Goal: Task Accomplishment & Management: Manage account settings

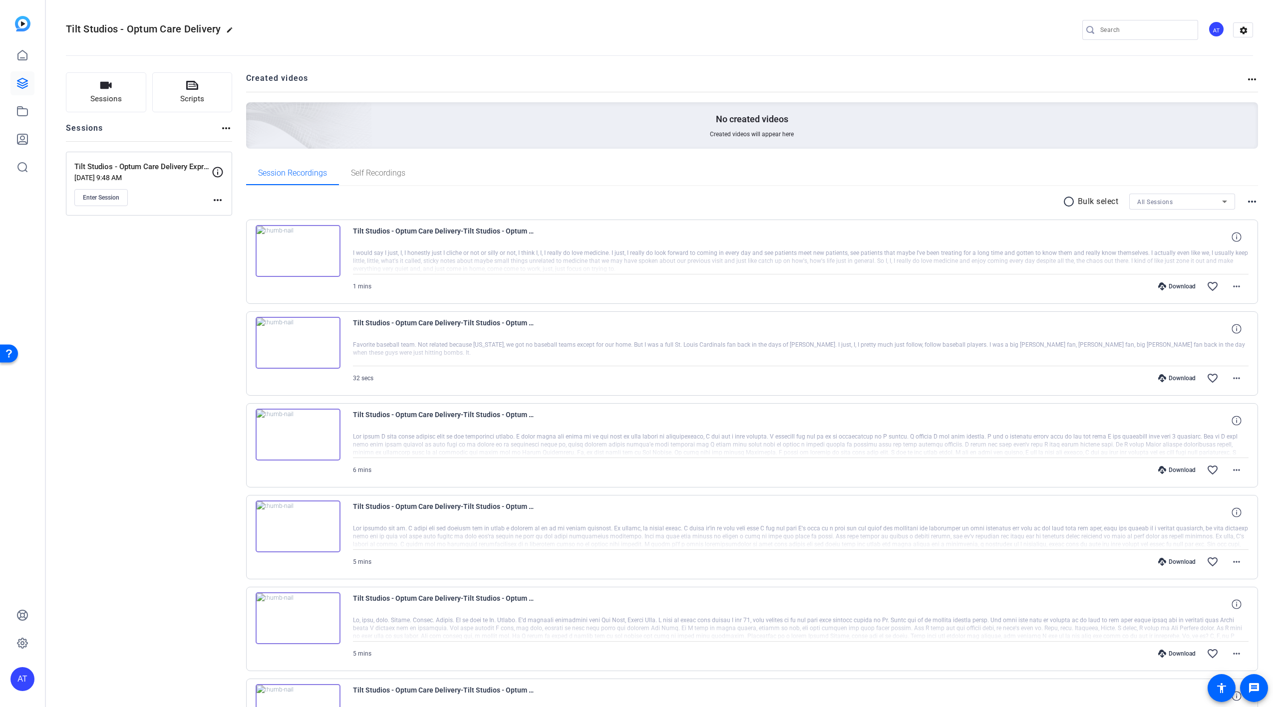
scroll to position [481, 0]
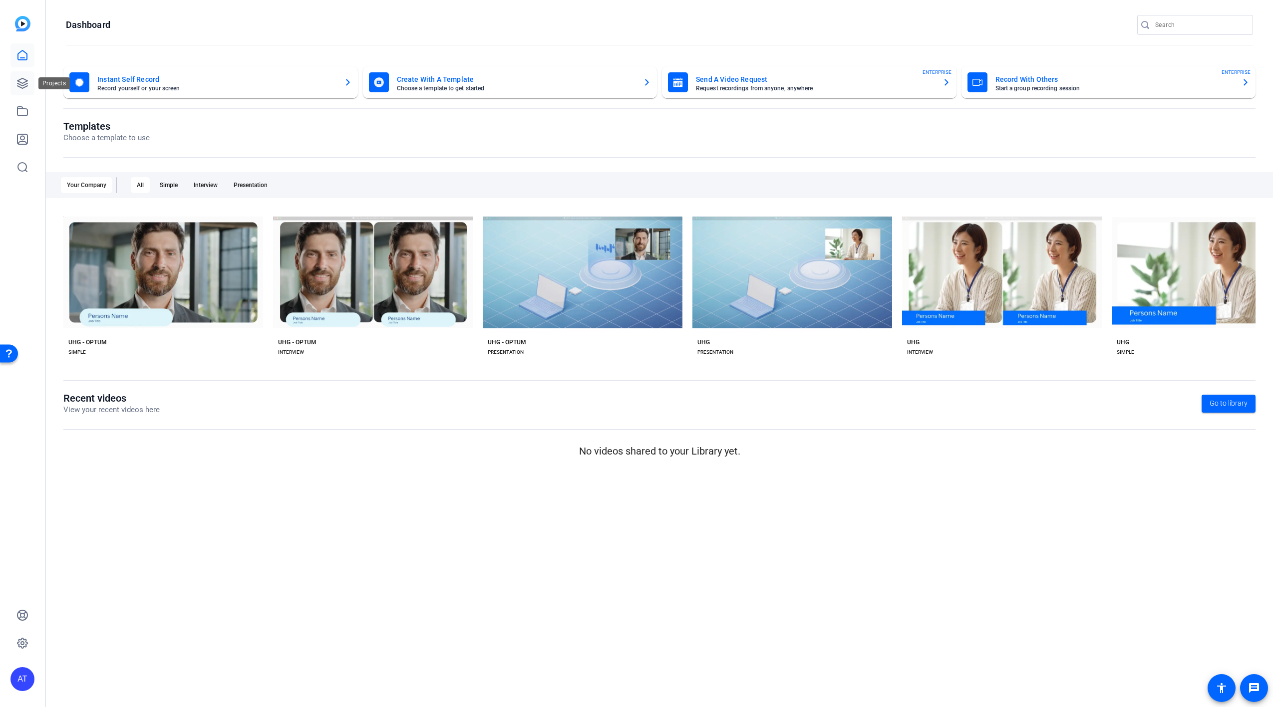
click at [25, 84] on icon at bounding box center [22, 83] width 12 height 12
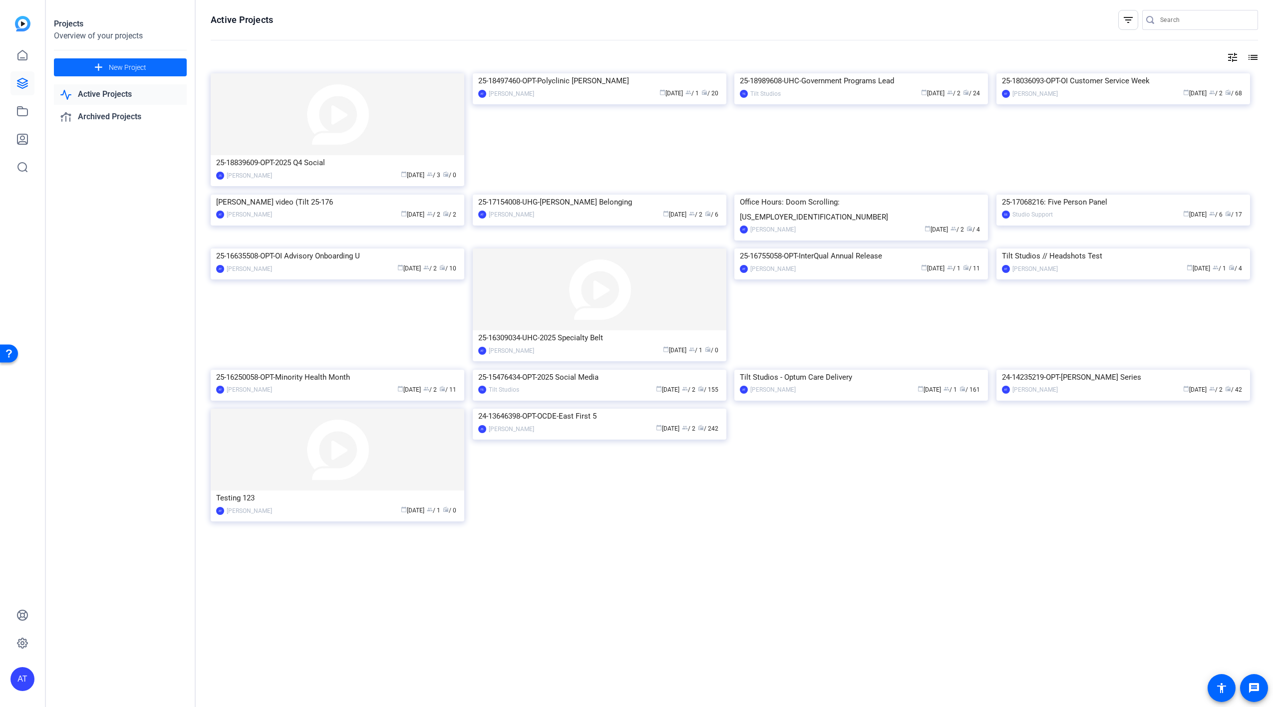
click at [128, 63] on span "New Project" at bounding box center [127, 67] width 37 height 10
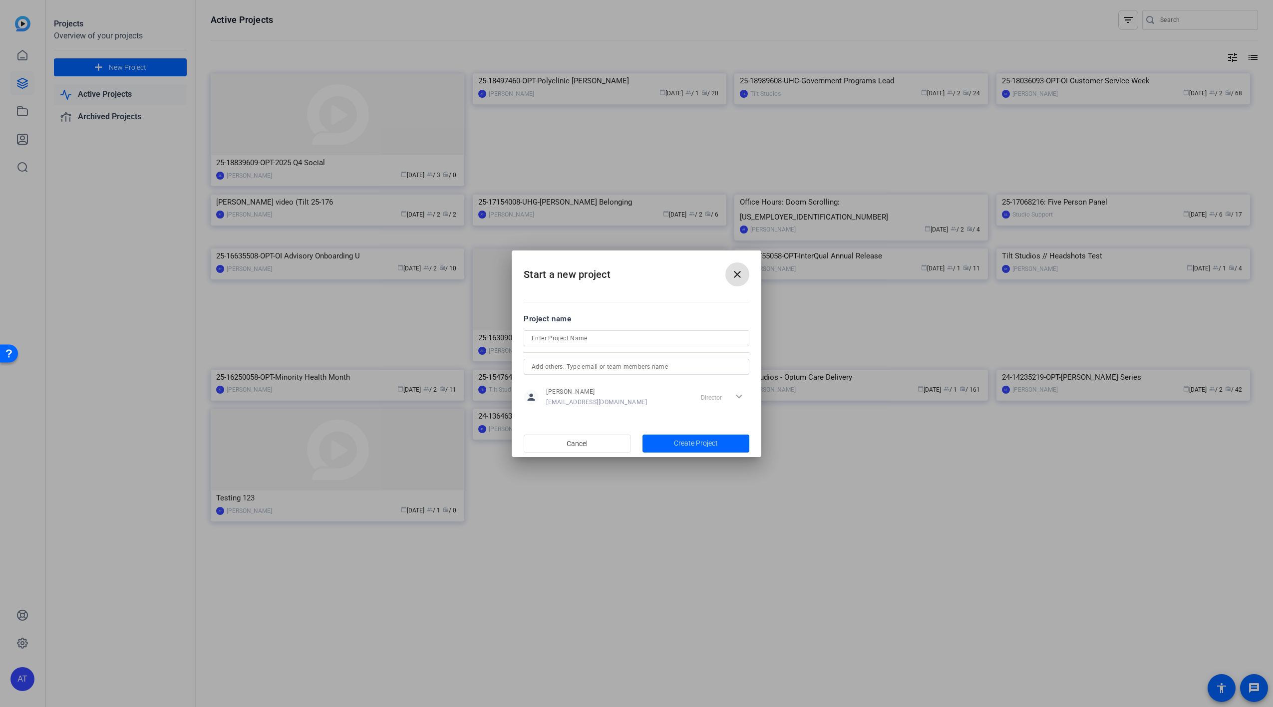
click at [573, 339] on input at bounding box center [637, 338] width 210 height 12
paste input "25-19278810-OPT-Crimson AI Overview."
type input "25-19278810-OPT-Crimson AI Overview."
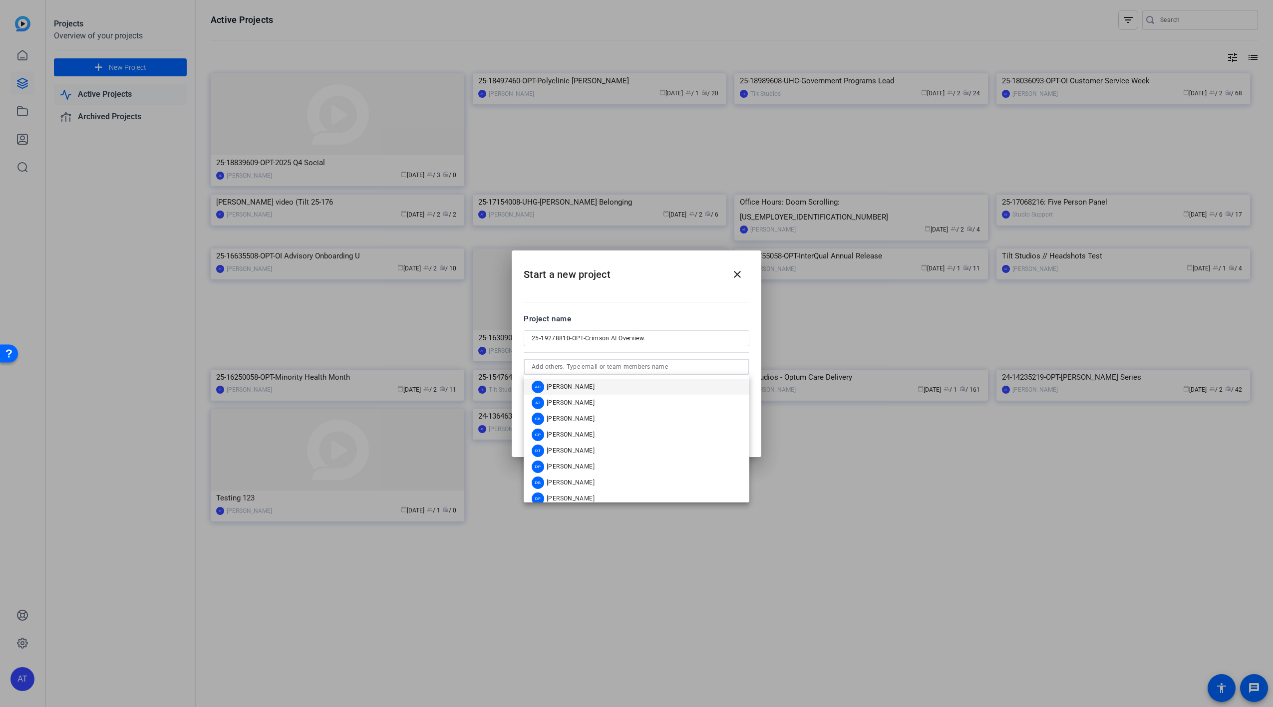
click at [605, 366] on input "text" at bounding box center [637, 367] width 210 height 12
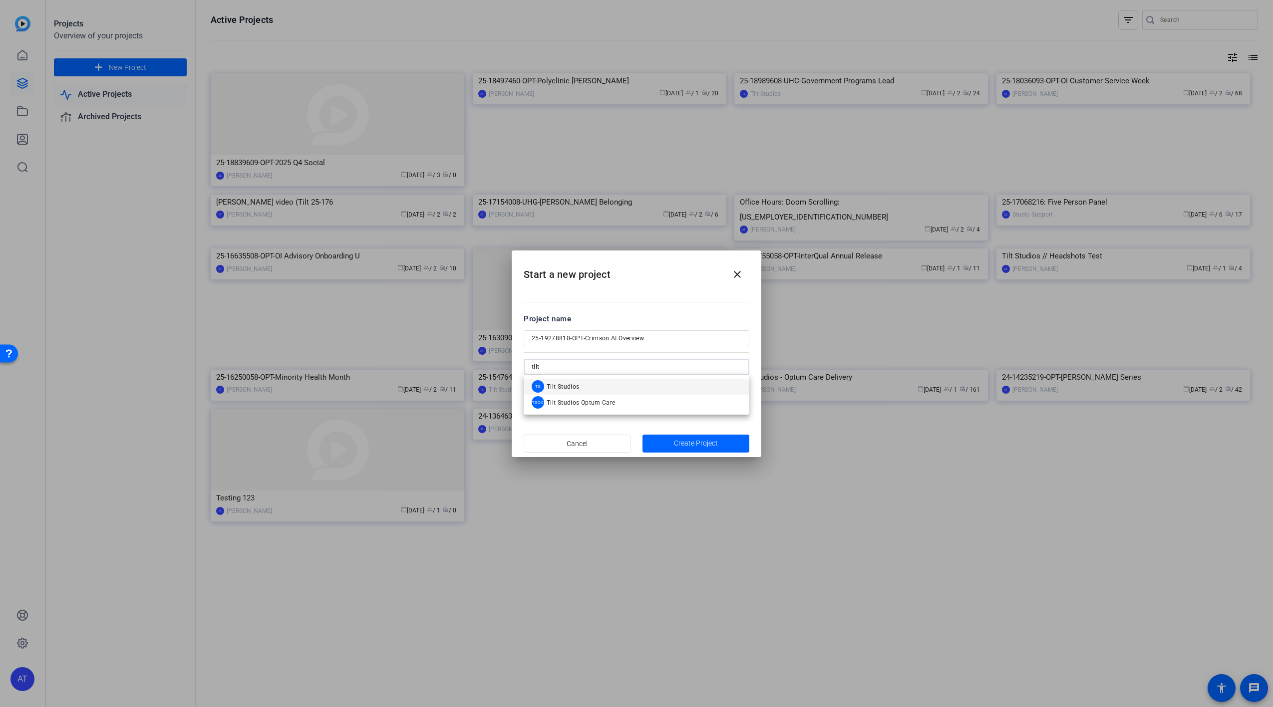
type input "tilt"
click at [597, 386] on mat-option "TS Tilt Studios" at bounding box center [637, 387] width 226 height 16
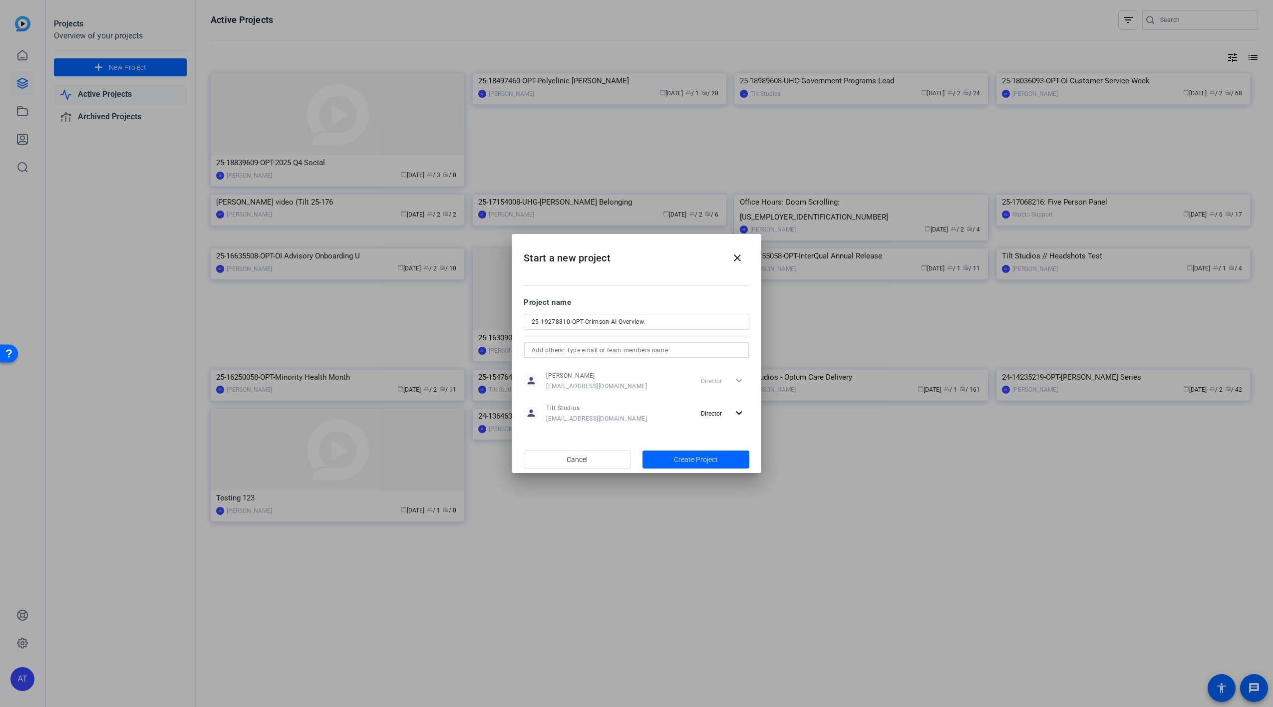
click at [661, 321] on input "25-19278810-OPT-Crimson AI Overview." at bounding box center [637, 322] width 210 height 12
type input "25-19278810-OPT-Crimson AI Overview"
click at [679, 464] on span "Create Project" at bounding box center [696, 460] width 44 height 10
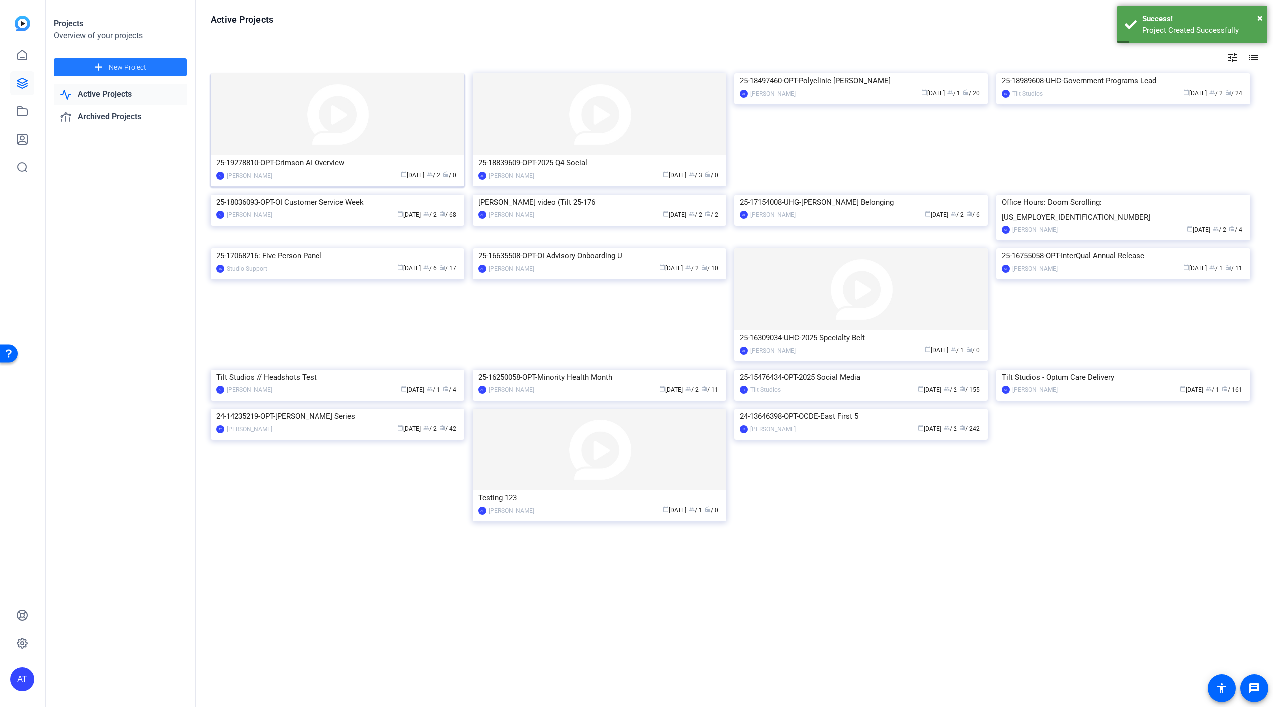
click at [314, 170] on div "calendar_today Oct 02 group / 2 radio / 0" at bounding box center [368, 175] width 182 height 10
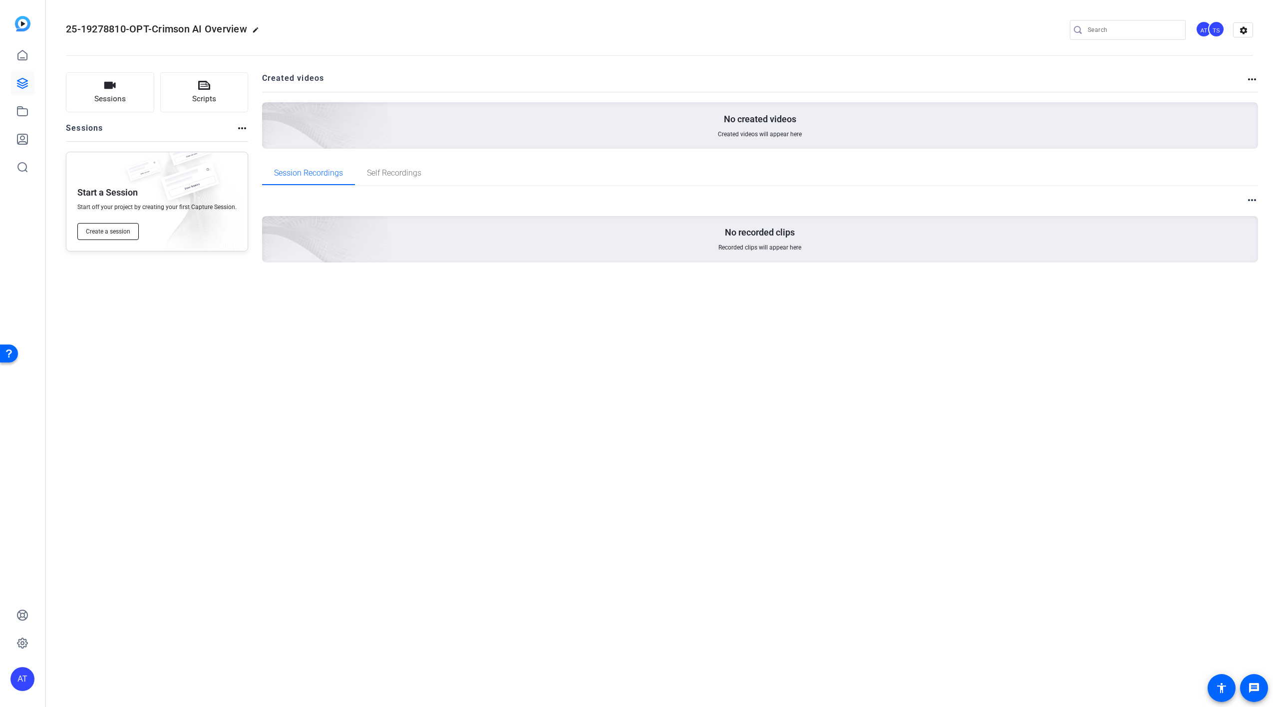
click at [117, 234] on span "Create a session" at bounding box center [108, 232] width 44 height 8
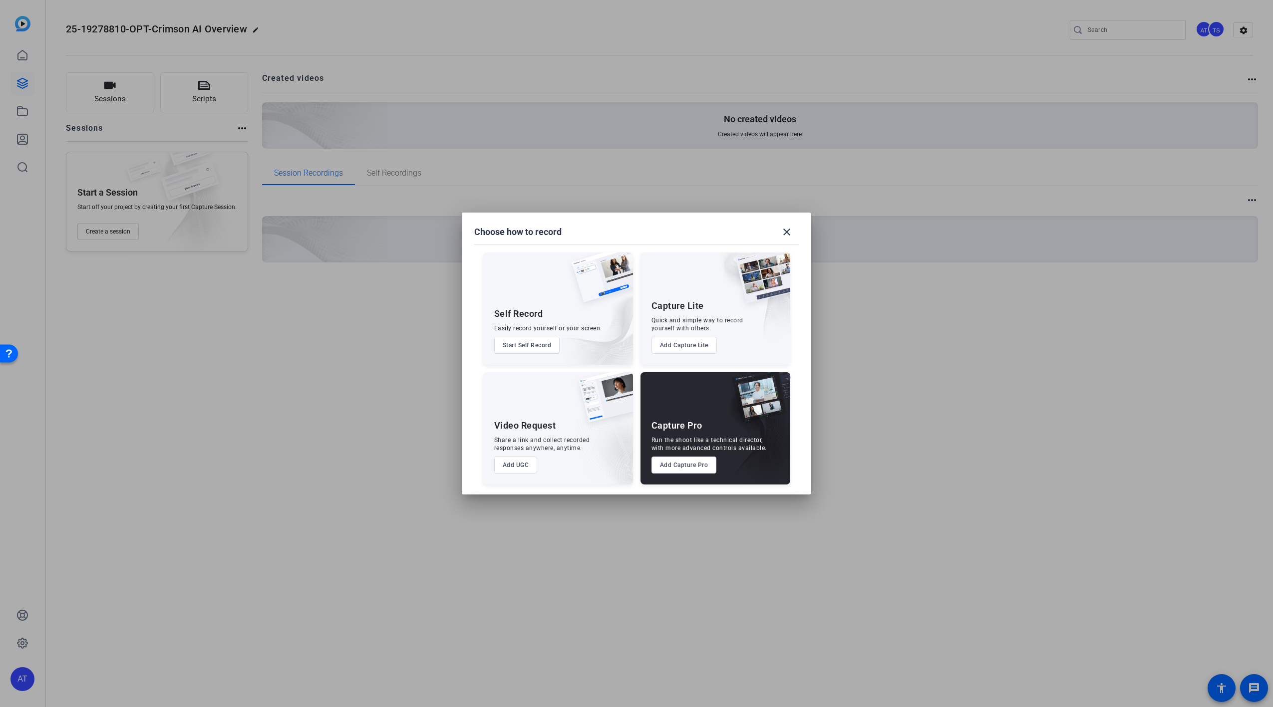
click at [692, 467] on button "Add Capture Pro" at bounding box center [683, 465] width 65 height 17
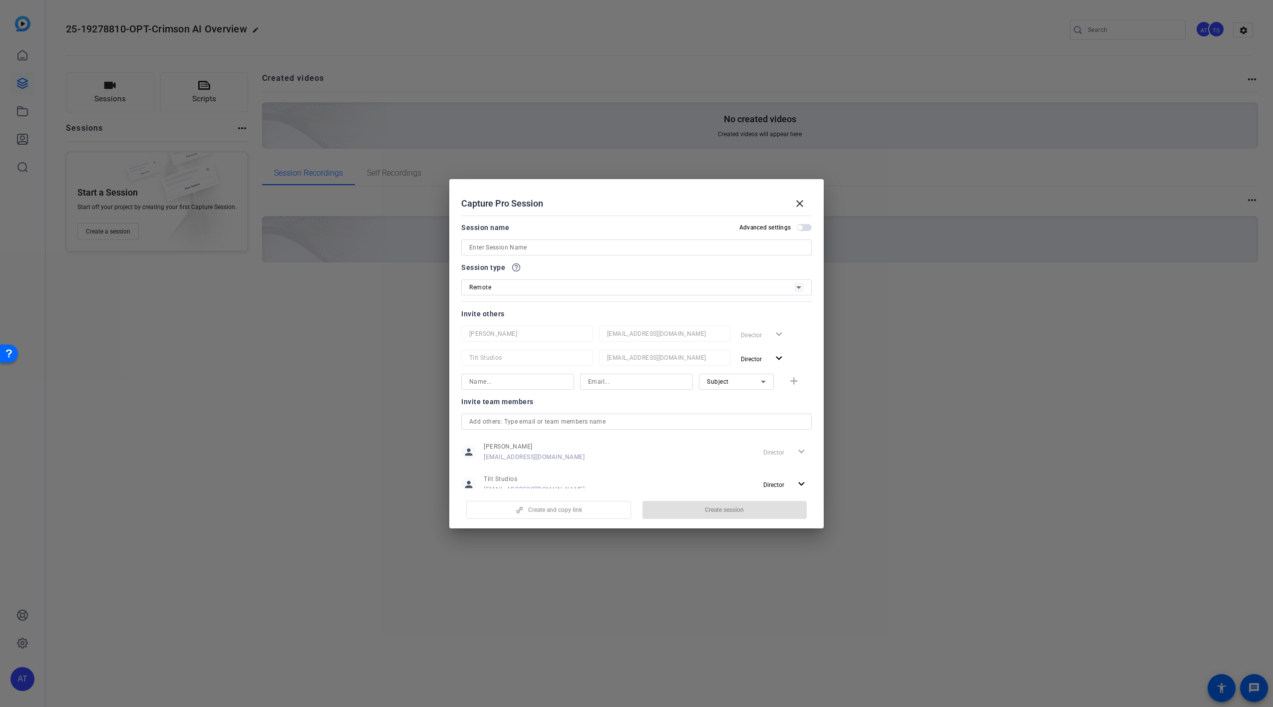
click at [542, 244] on input at bounding box center [636, 248] width 334 height 12
paste input "25-19278810-OPT-Crimson AI Overview."
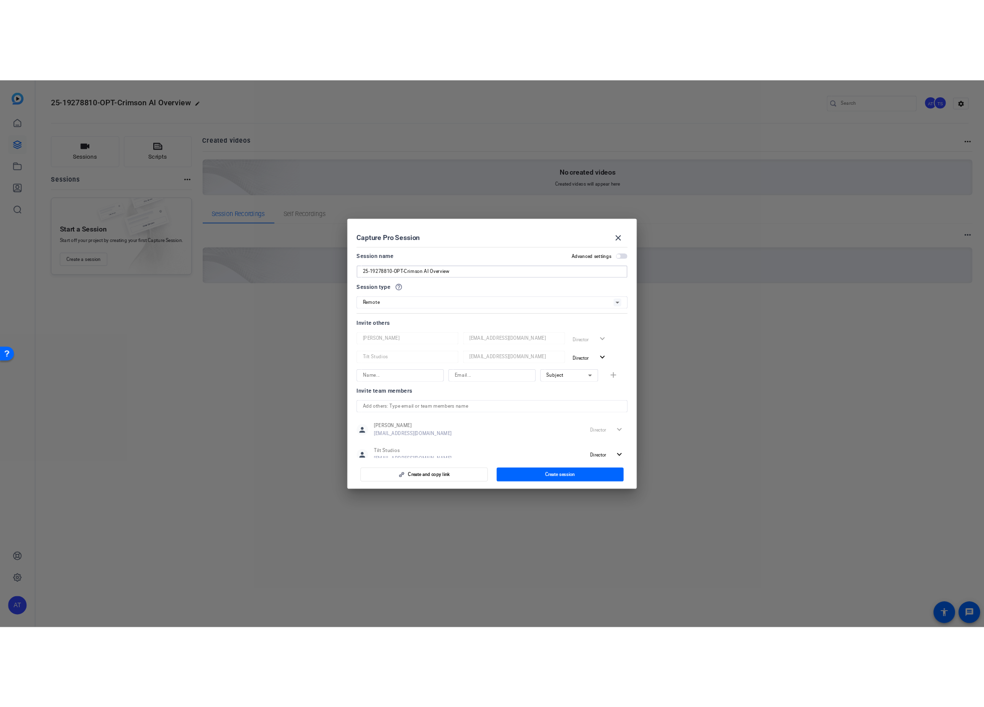
scroll to position [30, 0]
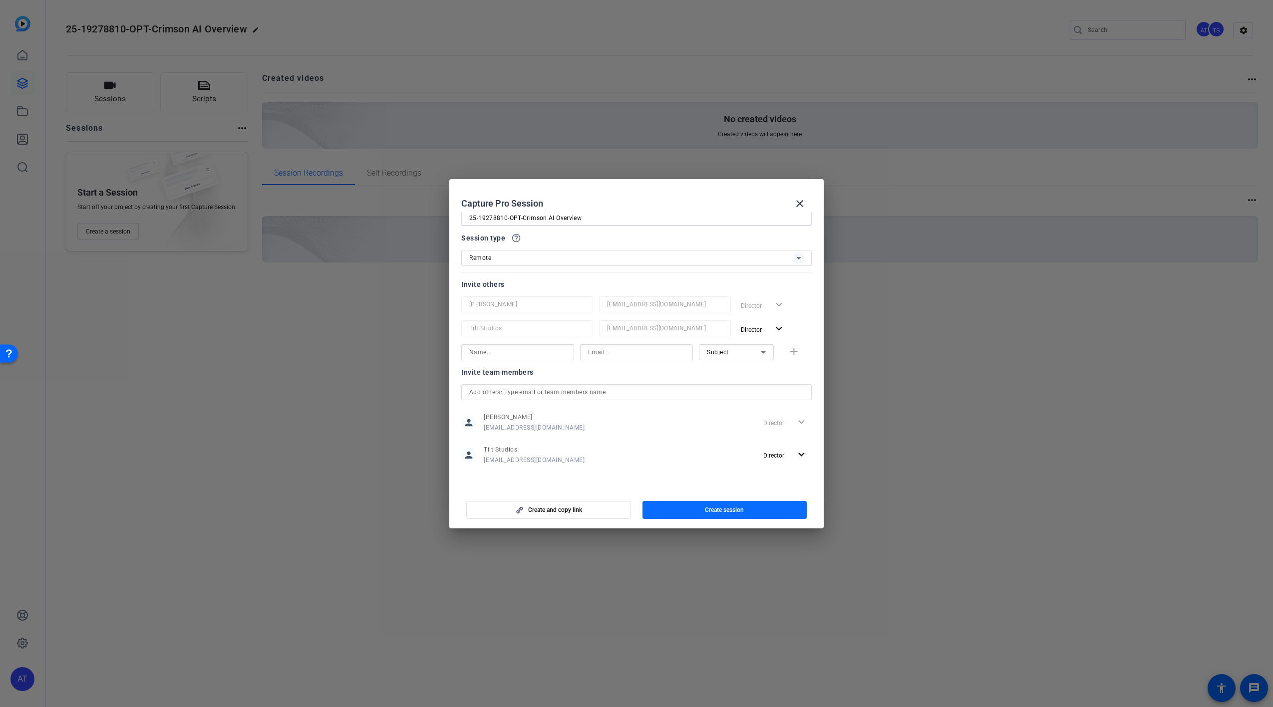
type input "25-19278810-OPT-Crimson AI Overview"
click at [738, 513] on span "Create session" at bounding box center [724, 510] width 39 height 8
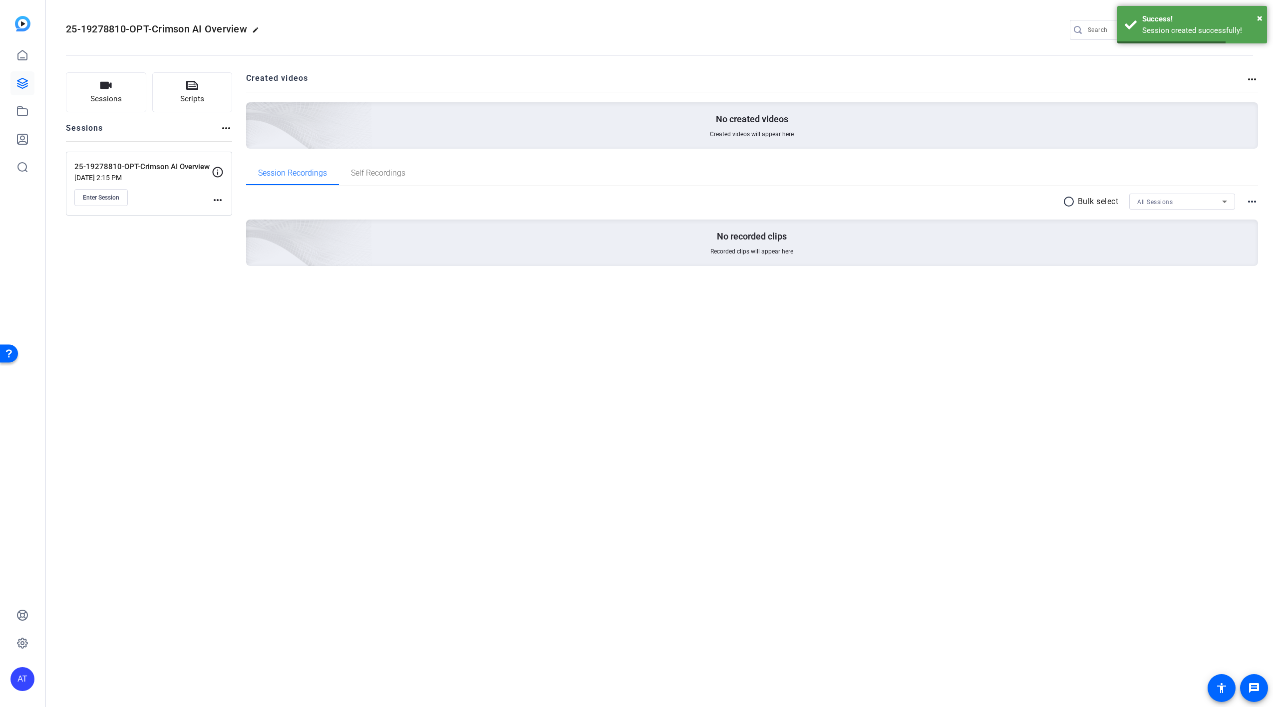
click at [218, 200] on mat-icon "more_horiz" at bounding box center [218, 200] width 12 height 12
click at [234, 213] on span "Edit Session" at bounding box center [242, 216] width 45 height 12
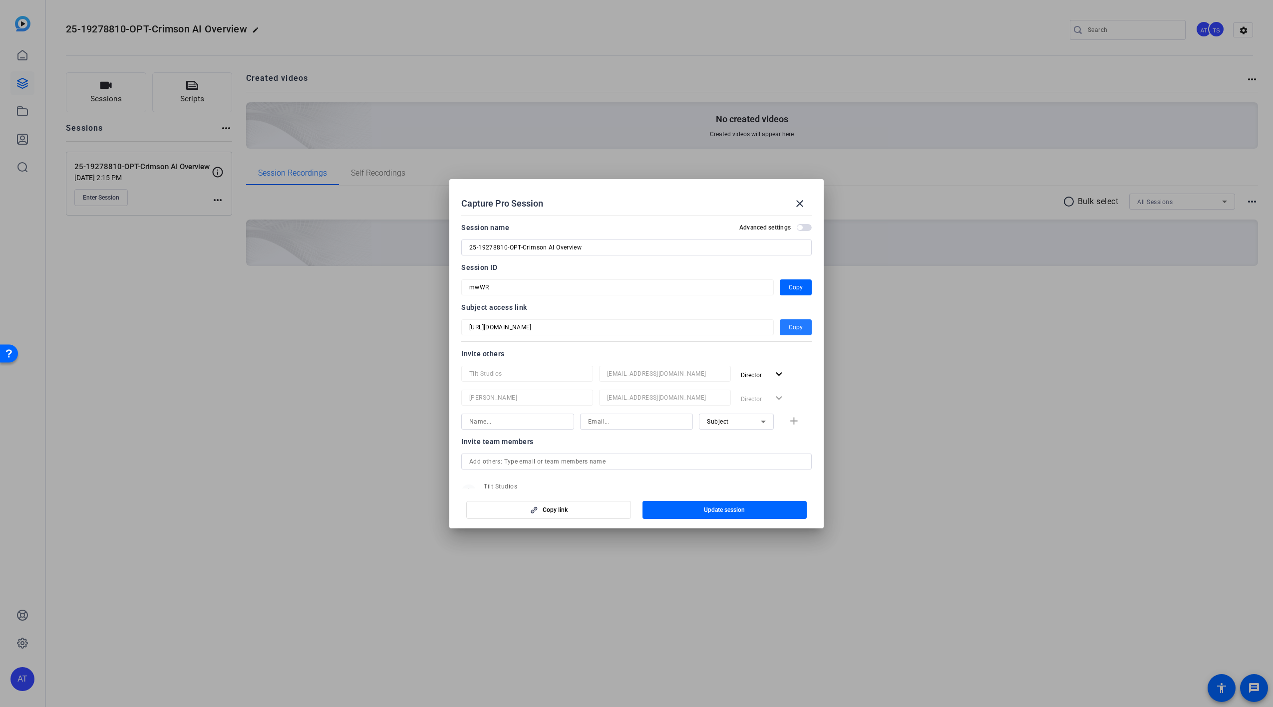
click at [798, 329] on span "Copy" at bounding box center [796, 328] width 14 height 12
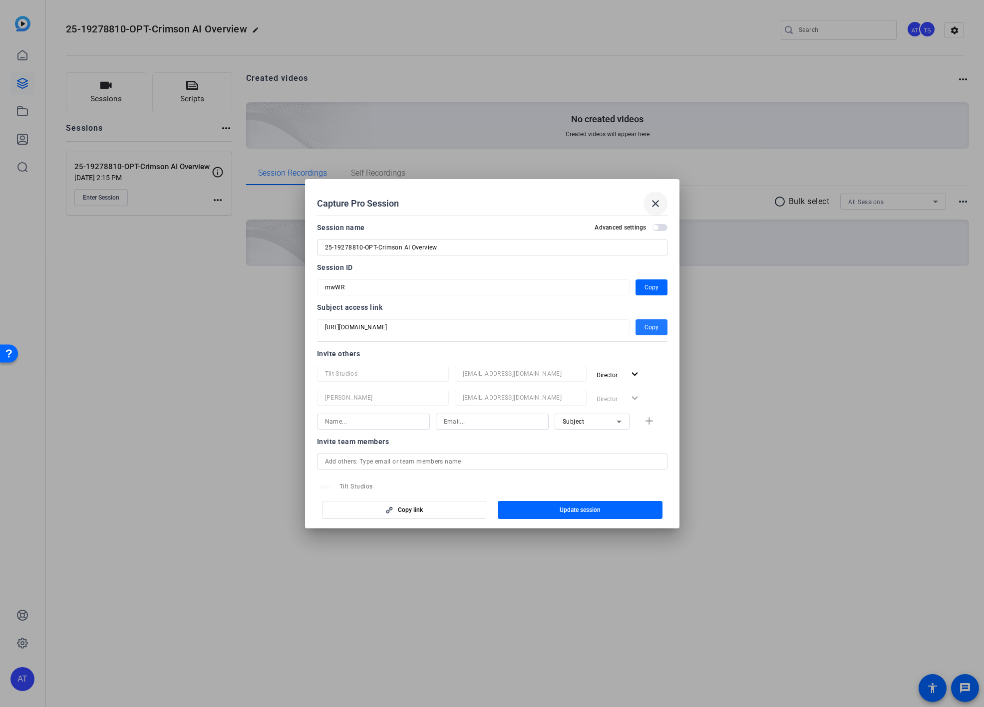
click at [659, 207] on mat-icon "close" at bounding box center [655, 204] width 12 height 12
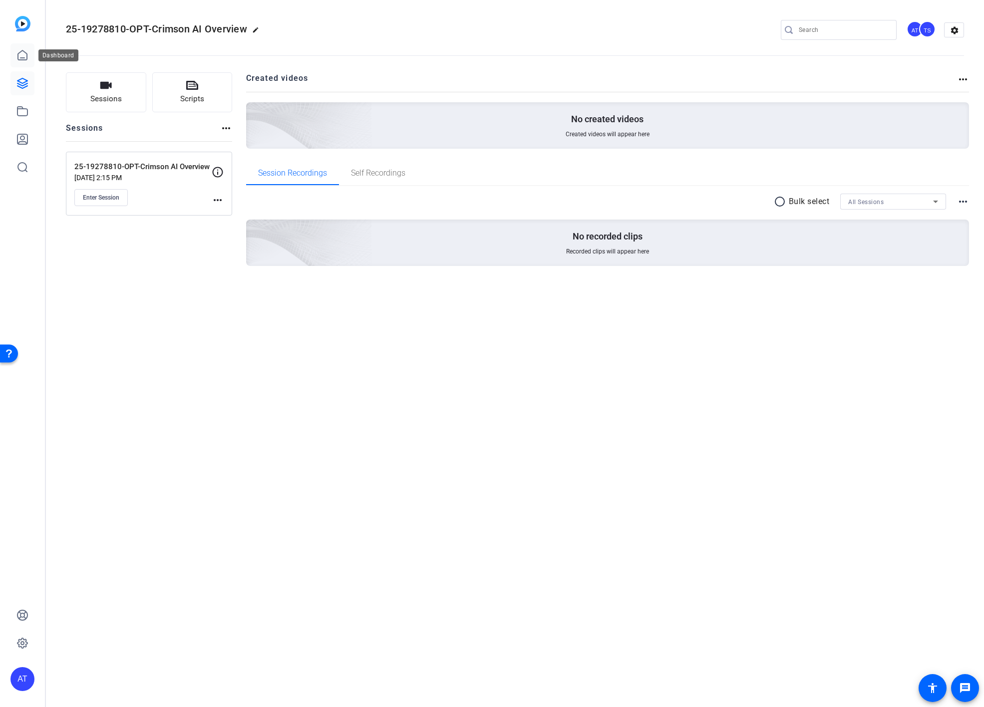
click at [28, 55] on link at bounding box center [22, 55] width 24 height 24
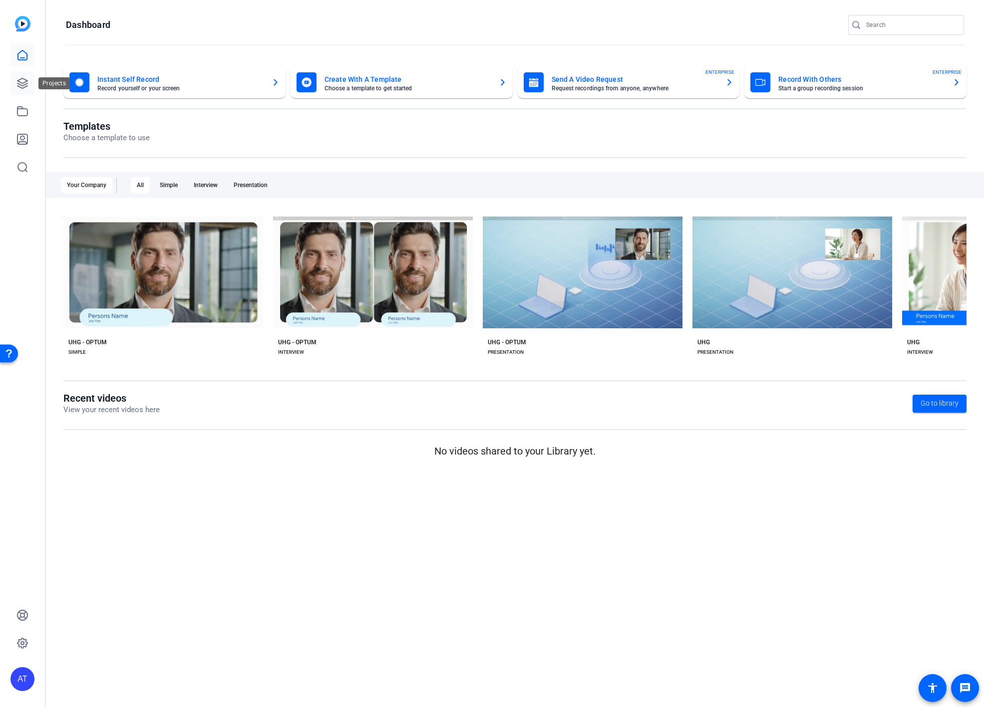
click at [19, 83] on icon at bounding box center [22, 83] width 12 height 12
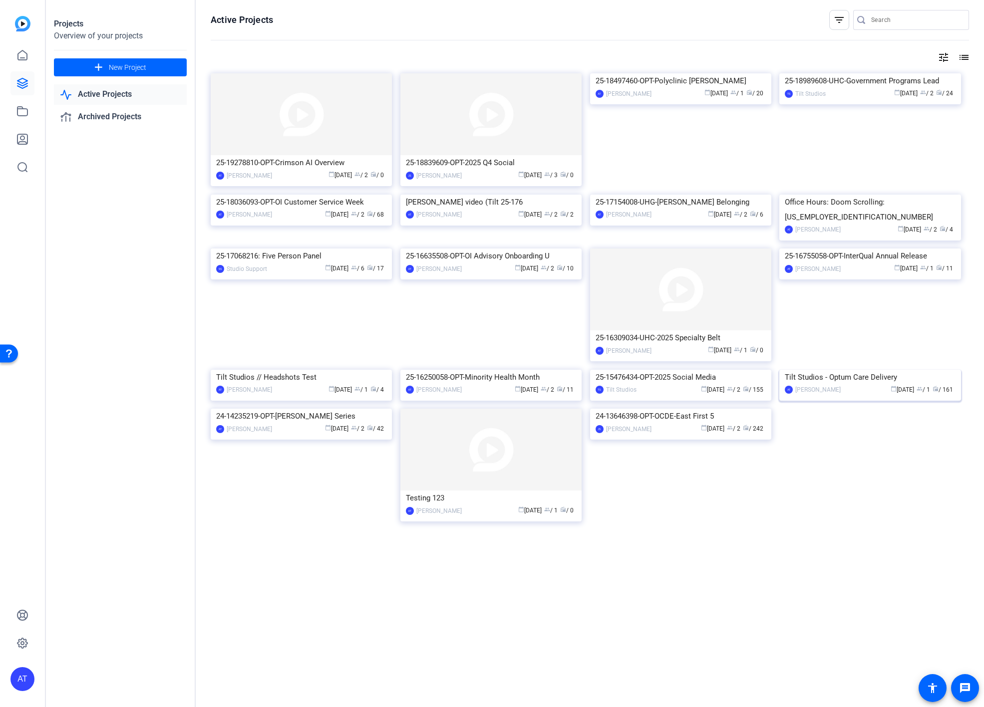
click at [844, 370] on img at bounding box center [869, 370] width 181 height 0
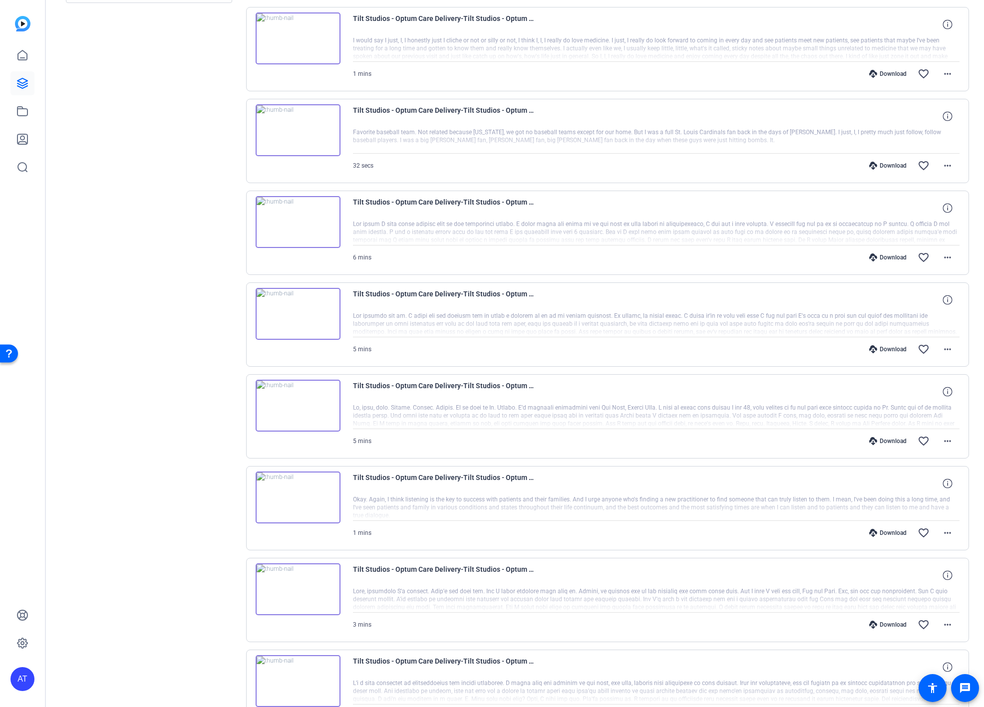
scroll to position [493, 0]
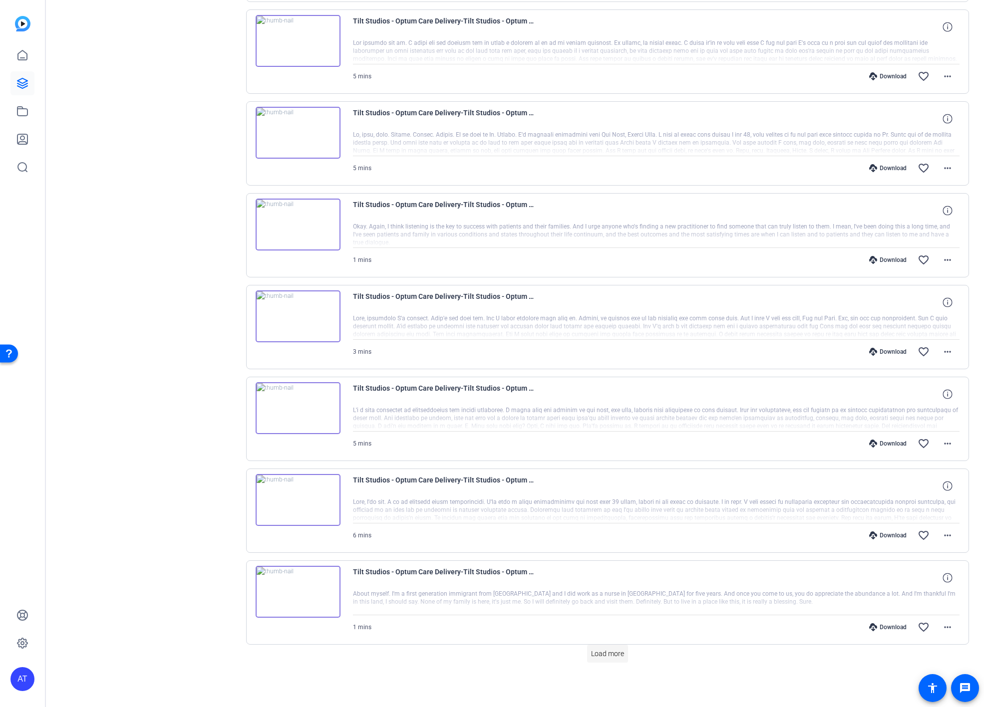
click at [607, 657] on span "Load more" at bounding box center [607, 654] width 33 height 10
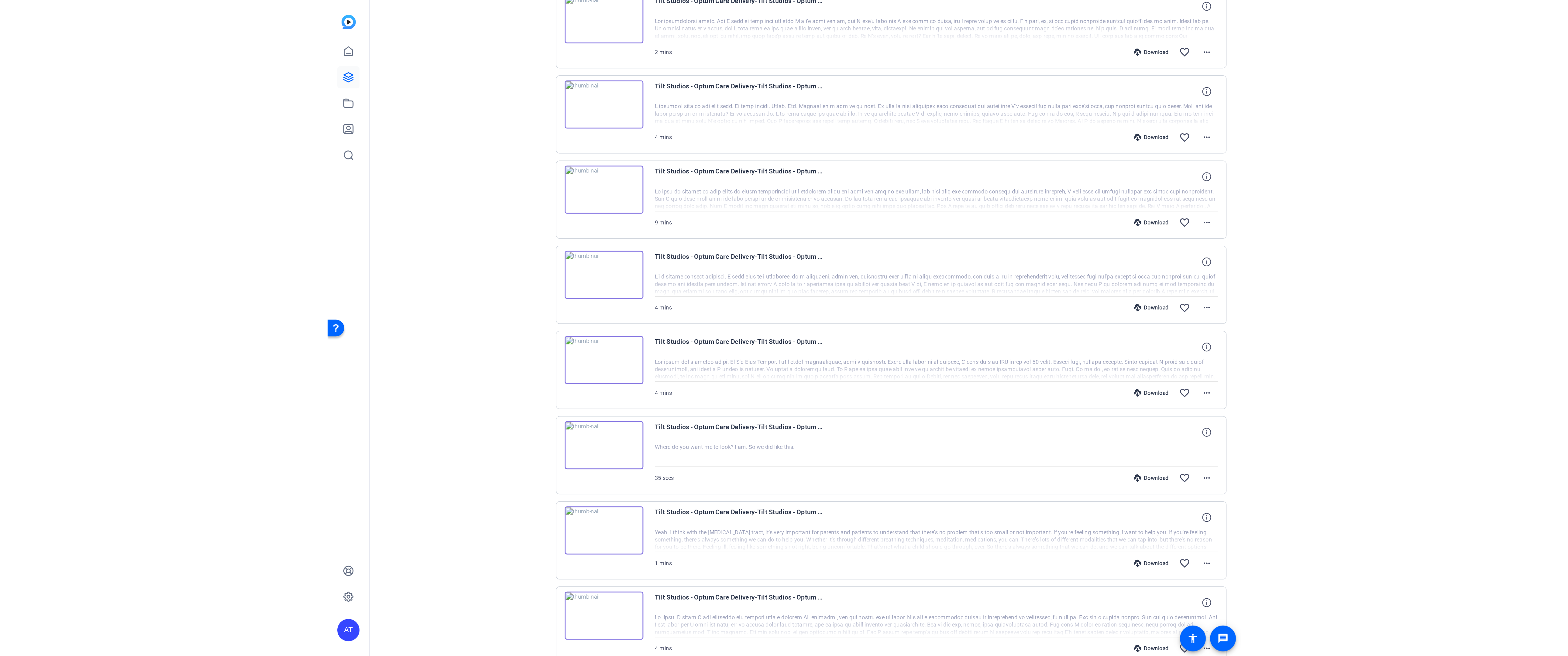
scroll to position [699, 0]
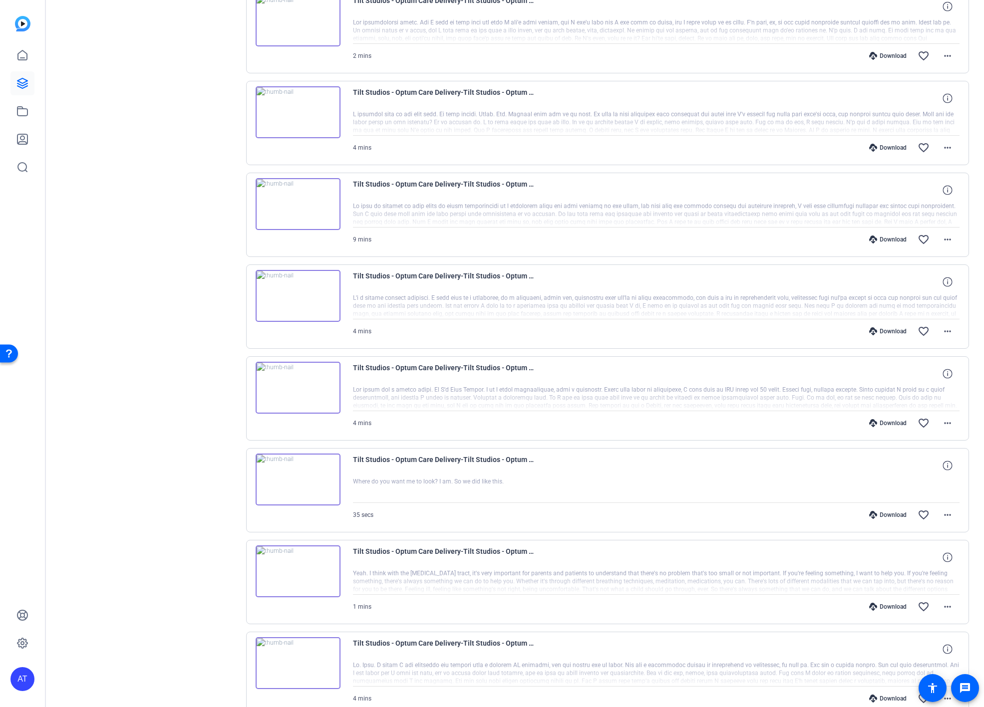
click at [333, 492] on img at bounding box center [298, 480] width 85 height 52
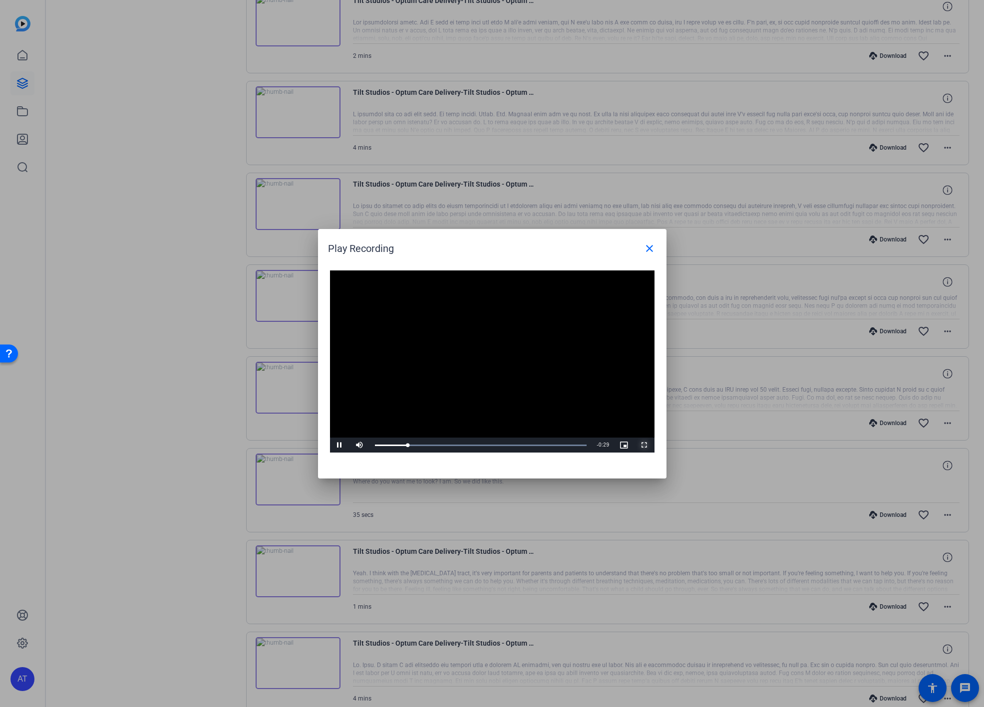
click at [644, 445] on span "Video Player" at bounding box center [645, 445] width 20 height 0
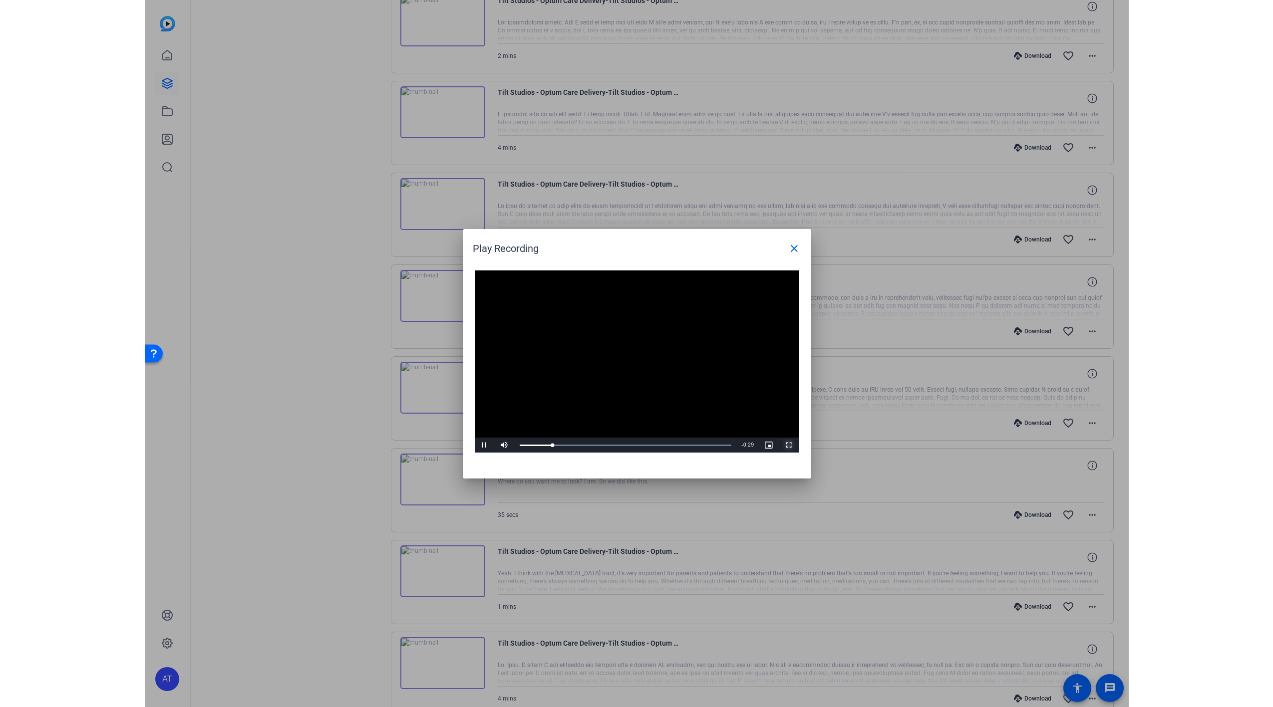
scroll to position [1047, 0]
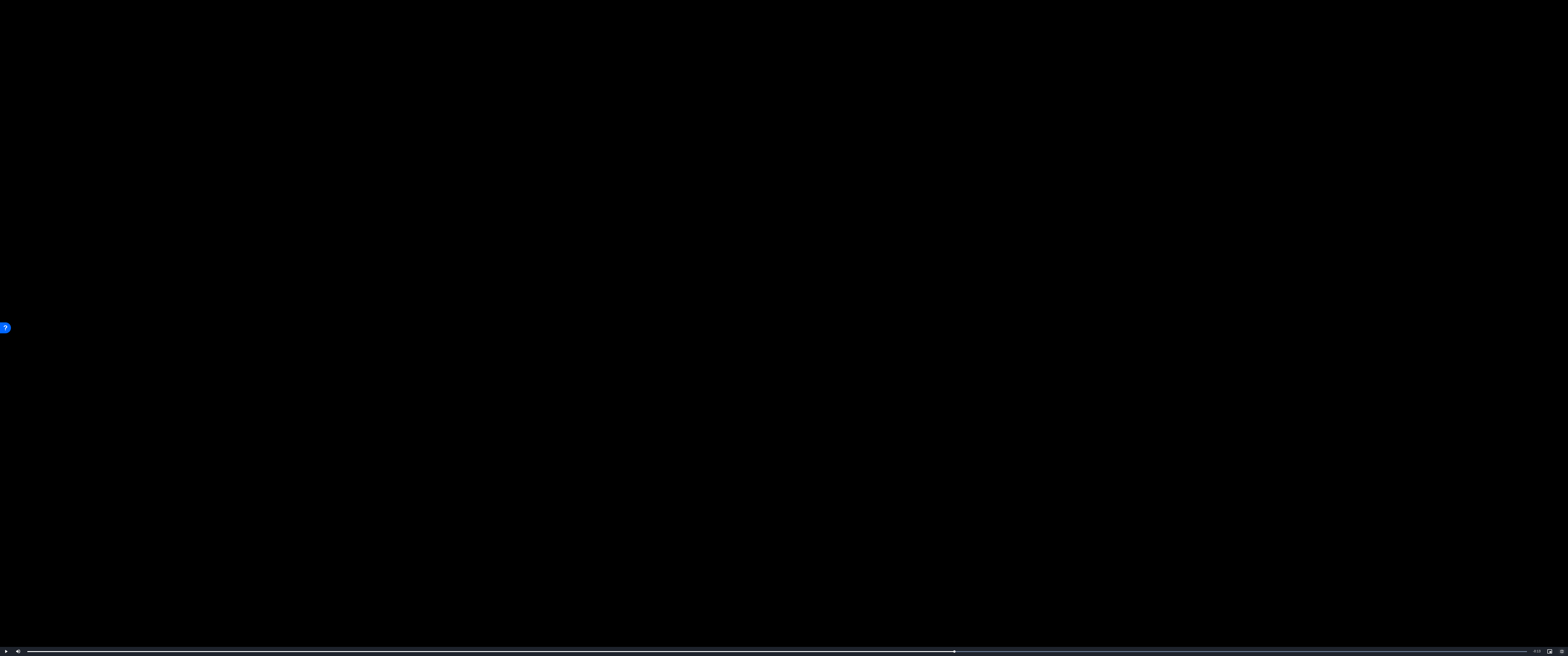
drag, startPoint x: 394, startPoint y: 651, endPoint x: 957, endPoint y: 640, distance: 563.1
click at [775, 430] on div "Video Player is loading. Play Video Play Mute Current Time 0:21 / Duration 0:34…" at bounding box center [784, 328] width 1568 height 656
click at [661, 310] on video "Video Player" at bounding box center [784, 328] width 1568 height 656
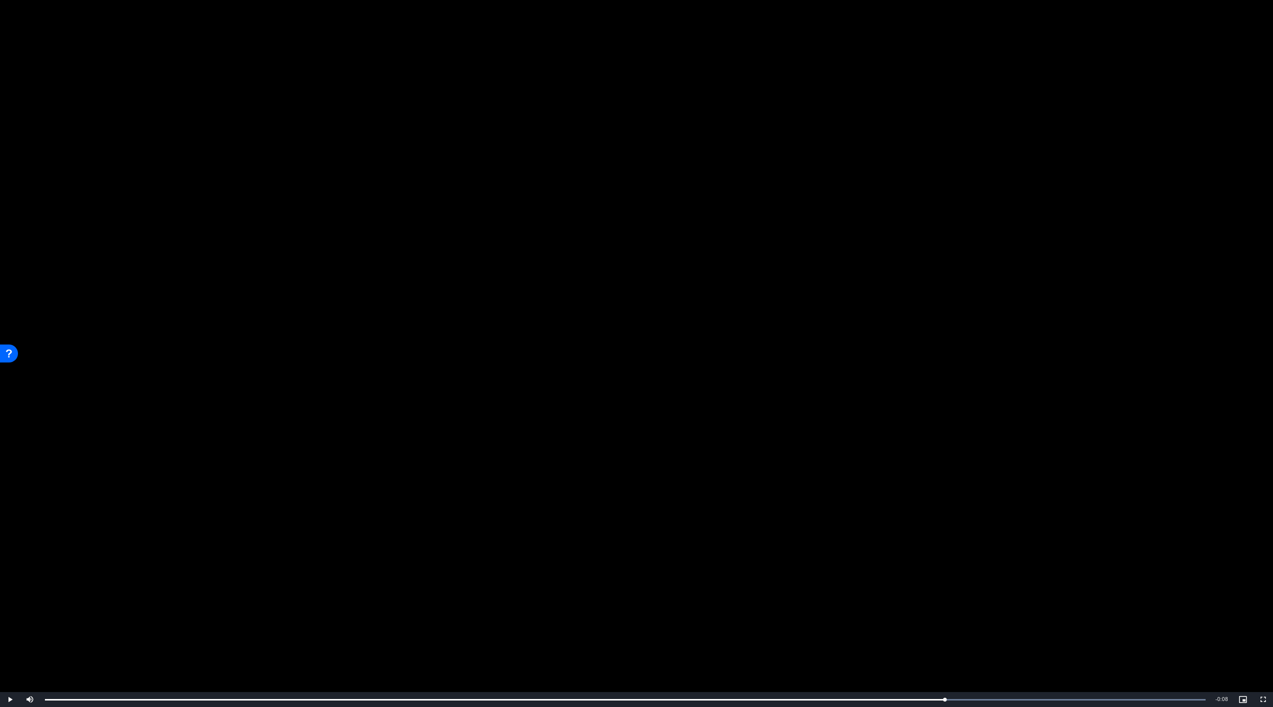
scroll to position [1149, 0]
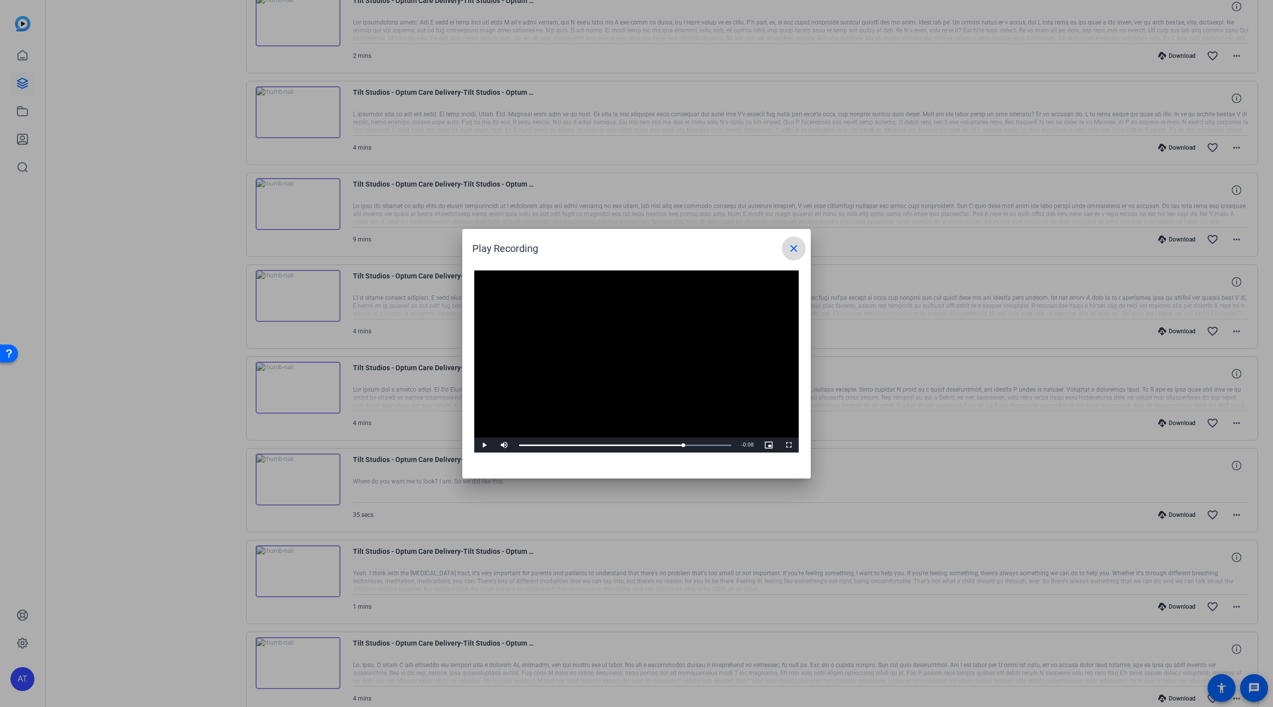
click at [794, 249] on mat-icon "close" at bounding box center [794, 249] width 12 height 12
